Goal: Register for event/course

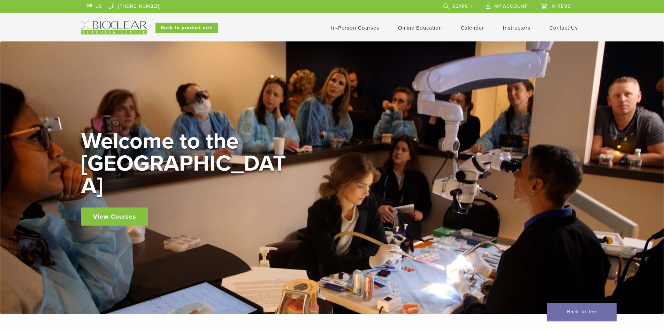
click at [360, 26] on link "In-Person Courses" at bounding box center [355, 28] width 48 height 6
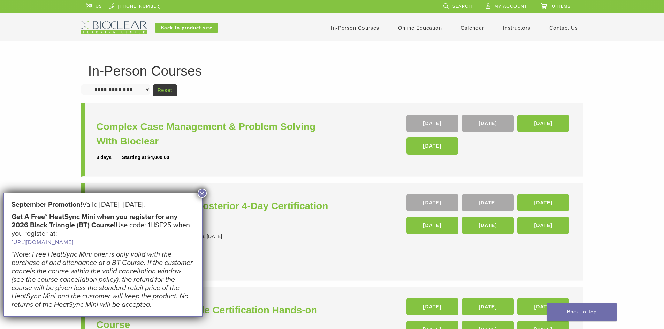
click at [199, 195] on button "×" at bounding box center [202, 193] width 9 height 9
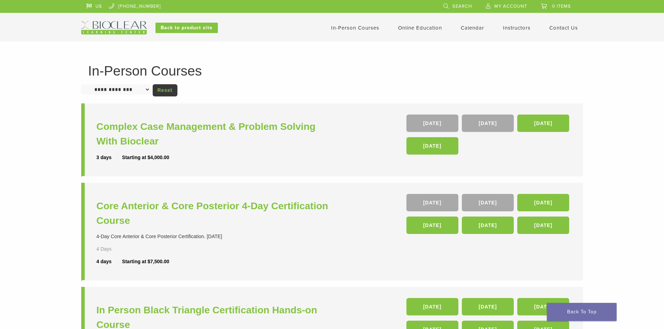
click at [516, 25] on link "Instructors" at bounding box center [517, 28] width 28 height 6
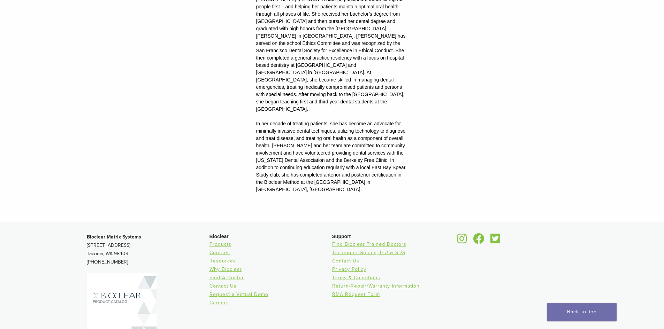
scroll to position [912, 0]
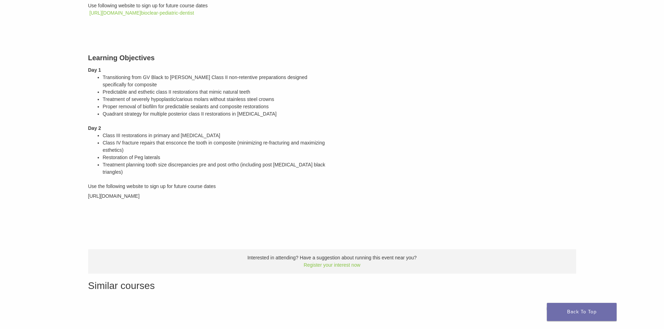
scroll to position [143, 0]
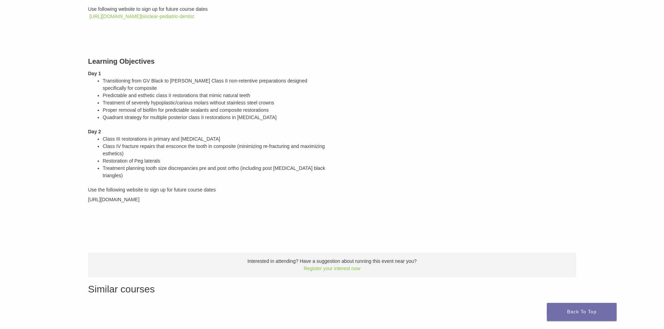
drag, startPoint x: 207, startPoint y: 201, endPoint x: 85, endPoint y: 205, distance: 122.0
click at [82, 206] on div "Hands-On Two-Day Course | [DATE] Description This two-day hands-on course offer…" at bounding box center [332, 133] width 502 height 407
click at [138, 200] on span "https://bioclear.regfox.com/bioclear-pediatric-dentist" at bounding box center [114, 200] width 52 height 6
drag, startPoint x: 203, startPoint y: 202, endPoint x: 87, endPoint y: 203, distance: 116.7
click at [87, 203] on div "Learning Objectives Day 1 Transitioning from GV Black to Clark Class II non-ret…" at bounding box center [207, 129] width 249 height 164
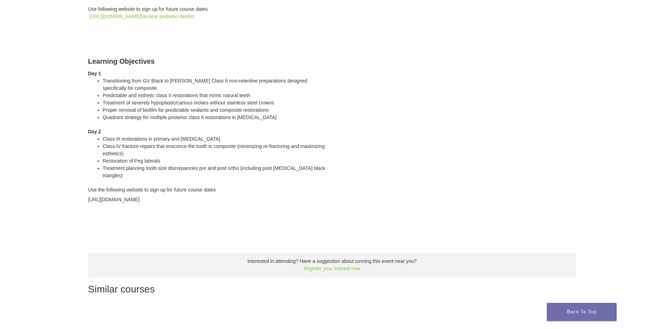
copy span "https://bioclear.regfox.com/bioclear-pediatric-dentist"
click at [225, 73] on div "Day 1" at bounding box center [207, 73] width 239 height 7
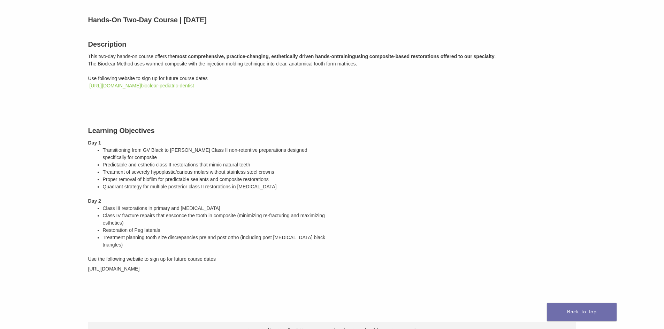
scroll to position [74, 0]
click at [164, 85] on link "https://bioclear.regfox.com/ bioclear-pediatric-dentist" at bounding box center [141, 86] width 105 height 6
